Goal: Task Accomplishment & Management: Manage account settings

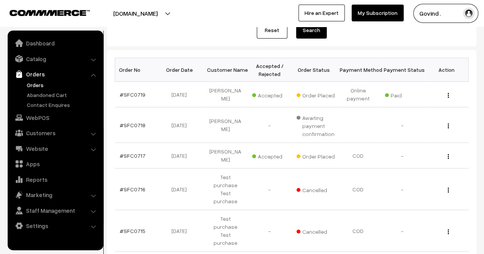
scroll to position [99, 0]
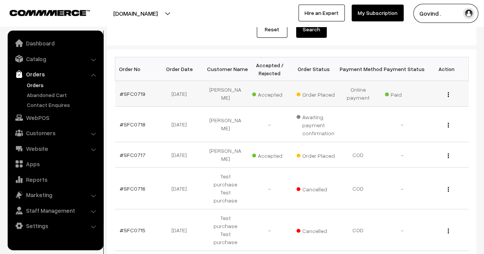
click at [448, 95] on button "button" at bounding box center [448, 94] width 2 height 6
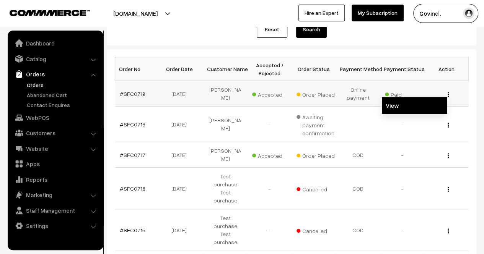
click at [401, 107] on link "View" at bounding box center [413, 105] width 65 height 17
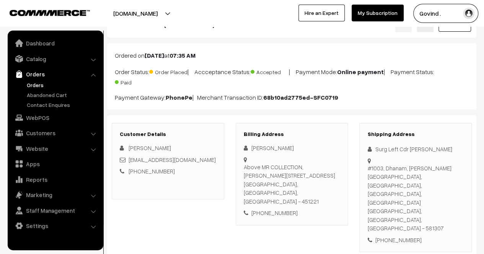
scroll to position [57, 0]
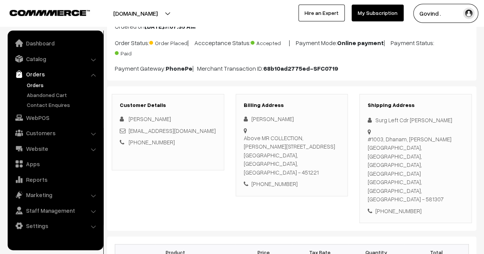
click at [396, 207] on div "[PHONE_NUMBER]" at bounding box center [415, 211] width 96 height 9
copy div "9448215032"
drag, startPoint x: 373, startPoint y: 118, endPoint x: 440, endPoint y: 120, distance: 66.5
click at [440, 120] on div "Surg Left Cdr [PERSON_NAME]" at bounding box center [415, 120] width 96 height 9
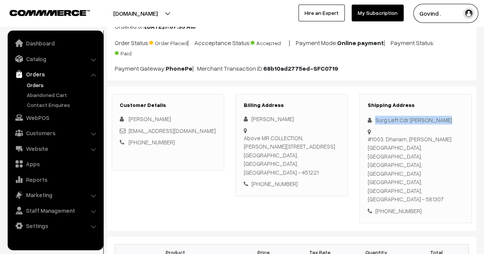
copy div "Surg Left Cdr [PERSON_NAME]"
drag, startPoint x: 370, startPoint y: 138, endPoint x: 403, endPoint y: 153, distance: 35.9
click at [403, 153] on div "[STREET_ADDRESS][PERSON_NAME] - 581307" at bounding box center [415, 169] width 96 height 69
copy div "1003, Dhanam, [PERSON_NAME][GEOGRAPHIC_DATA], [GEOGRAPHIC_DATA], [GEOGRAPHIC_DA…"
click at [371, 164] on div "[STREET_ADDRESS][PERSON_NAME] - 581307" at bounding box center [415, 169] width 96 height 69
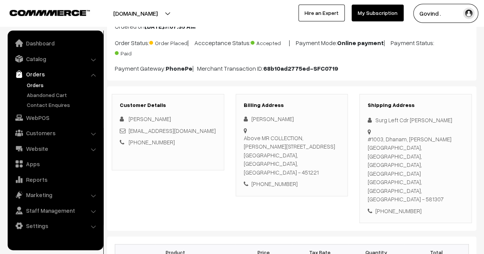
click at [371, 164] on div "[STREET_ADDRESS][PERSON_NAME] - 581307" at bounding box center [415, 169] width 96 height 69
copy div "581307"
click at [431, 207] on div "[PHONE_NUMBER]" at bounding box center [415, 211] width 96 height 9
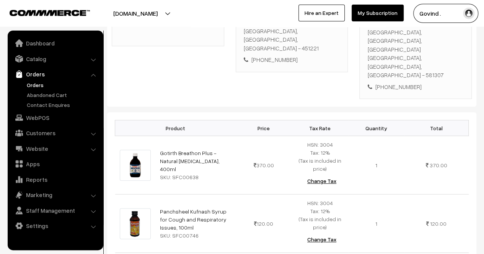
scroll to position [194, 0]
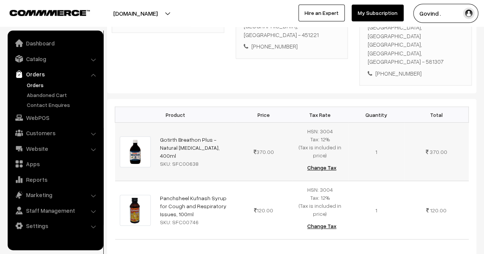
drag, startPoint x: 209, startPoint y: 118, endPoint x: 158, endPoint y: 108, distance: 52.5
click at [158, 123] on td "Gotirth Breathon Plus - Natural [MEDICAL_DATA], 400ml SKU: SFC00638" at bounding box center [195, 152] width 80 height 58
copy link "Gotirth Breathon Plus - Natural [MEDICAL_DATA], 400ml"
drag, startPoint x: 182, startPoint y: 175, endPoint x: 155, endPoint y: 158, distance: 32.1
click at [155, 181] on td "Panchsheel Kufnash Syrup for Cough and Respiratory Issues, 100ml SKU: SFC00746" at bounding box center [195, 210] width 80 height 58
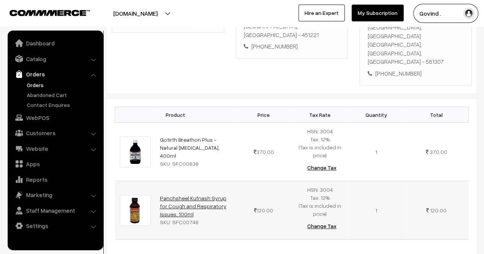
copy link "Panchsheel Kufnash Syrup for Cough and Respiratory Issues, 100ml"
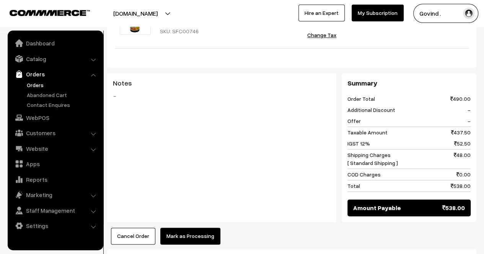
scroll to position [388, 0]
